Goal: Task Accomplishment & Management: Use online tool/utility

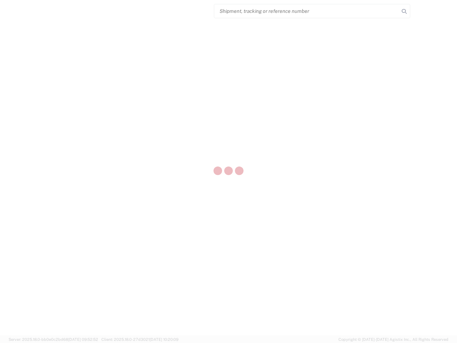
select select "US"
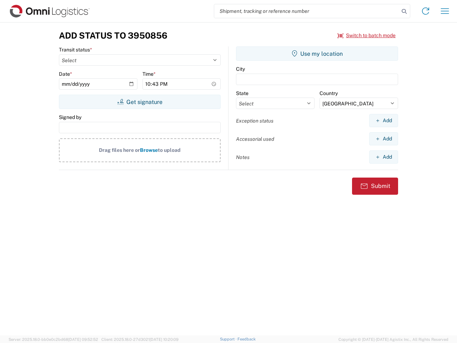
click at [307, 11] on input "search" at bounding box center [306, 11] width 185 height 14
click at [404, 11] on icon at bounding box center [404, 11] width 10 height 10
click at [426, 11] on icon at bounding box center [425, 10] width 11 height 11
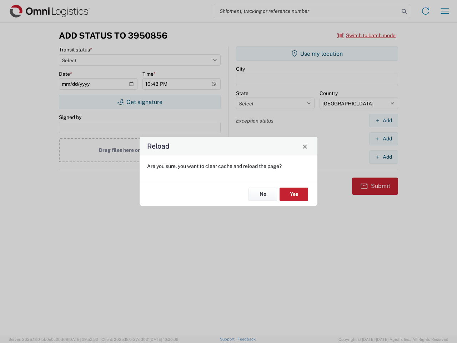
click at [367, 35] on div "Reload Are you sure, you want to clear cache and reload the page? No Yes" at bounding box center [228, 171] width 457 height 343
click at [140, 102] on div "Reload Are you sure, you want to clear cache and reload the page? No Yes" at bounding box center [228, 171] width 457 height 343
click at [317, 54] on div "Reload Are you sure, you want to clear cache and reload the page? No Yes" at bounding box center [228, 171] width 457 height 343
click at [384, 120] on div "Reload Are you sure, you want to clear cache and reload the page? No Yes" at bounding box center [228, 171] width 457 height 343
click at [384, 139] on div "Reload Are you sure, you want to clear cache and reload the page? No Yes" at bounding box center [228, 171] width 457 height 343
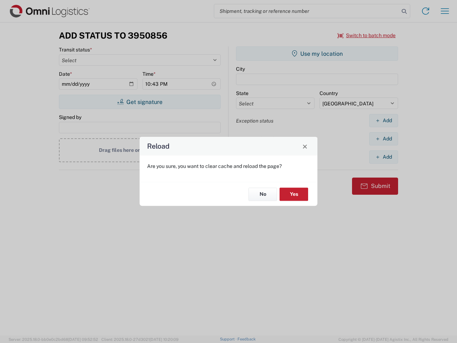
click at [384, 157] on div "Reload Are you sure, you want to clear cache and reload the page? No Yes" at bounding box center [228, 171] width 457 height 343
